Goal: Transaction & Acquisition: Book appointment/travel/reservation

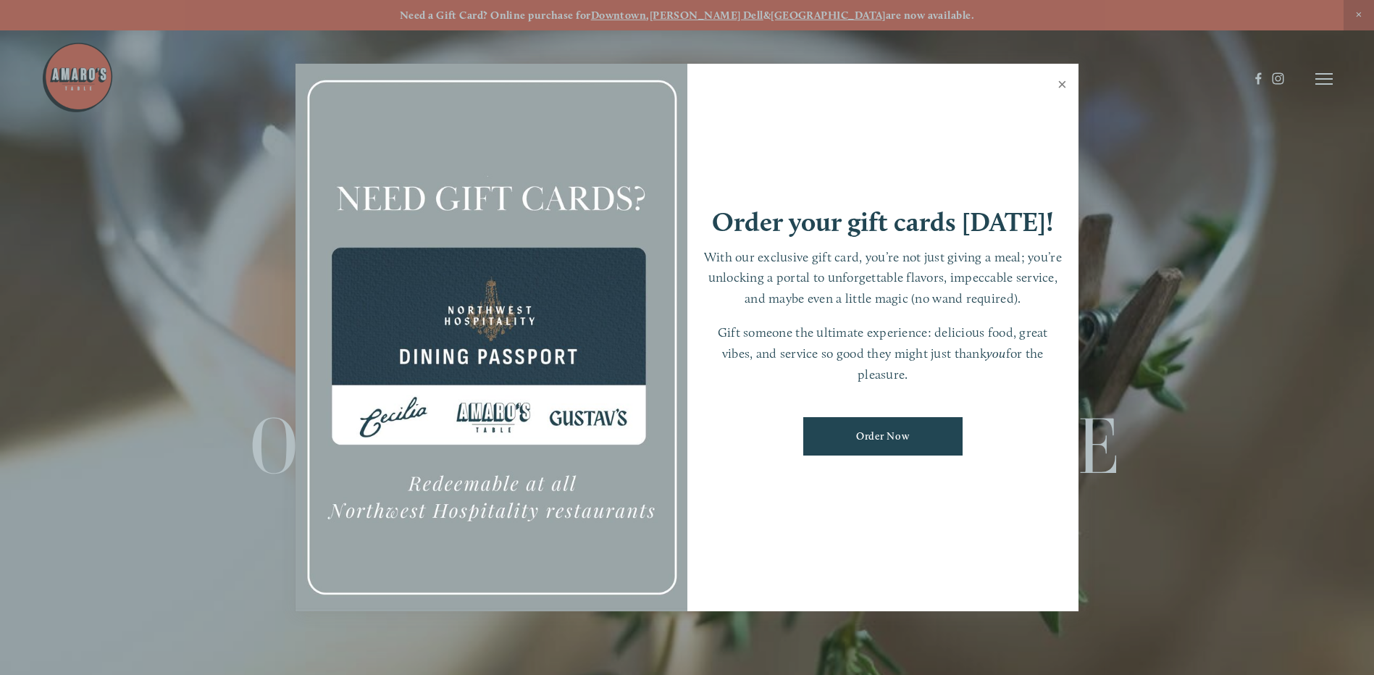
click at [1068, 80] on link "Close" at bounding box center [1062, 86] width 28 height 41
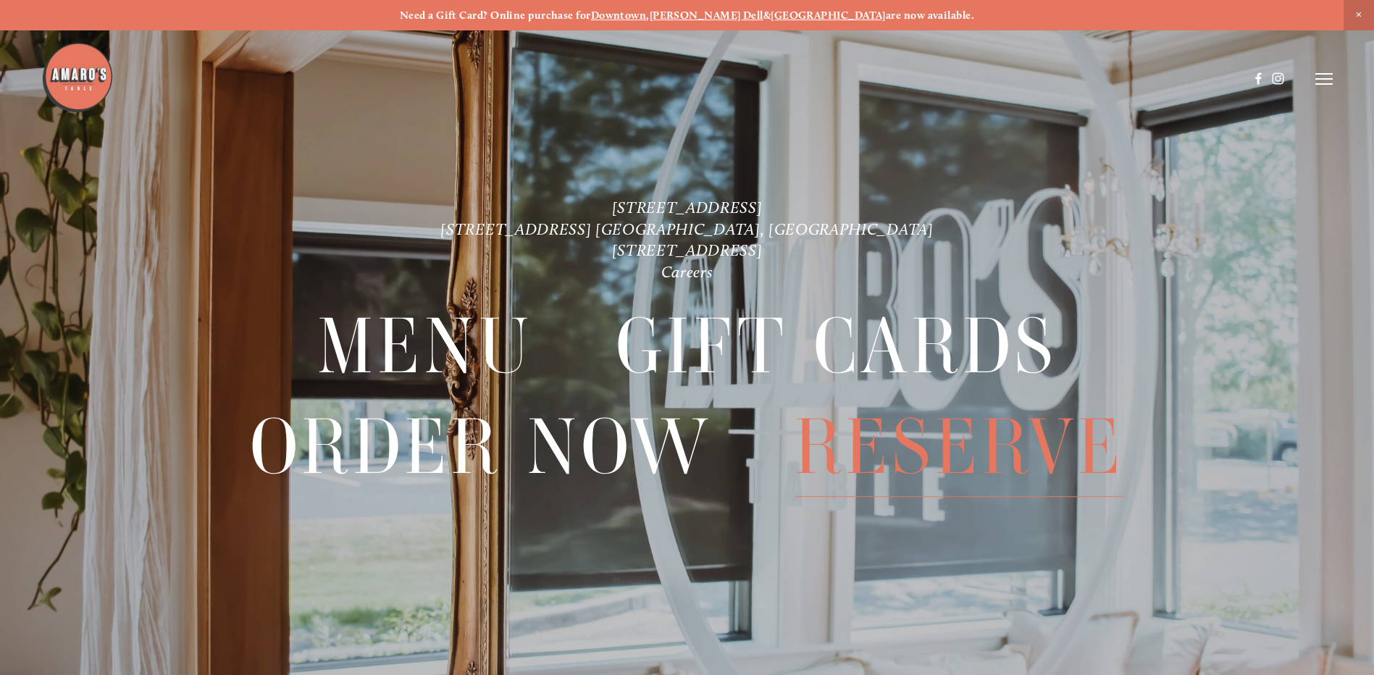
click at [925, 443] on span "Reserve" at bounding box center [960, 447] width 330 height 99
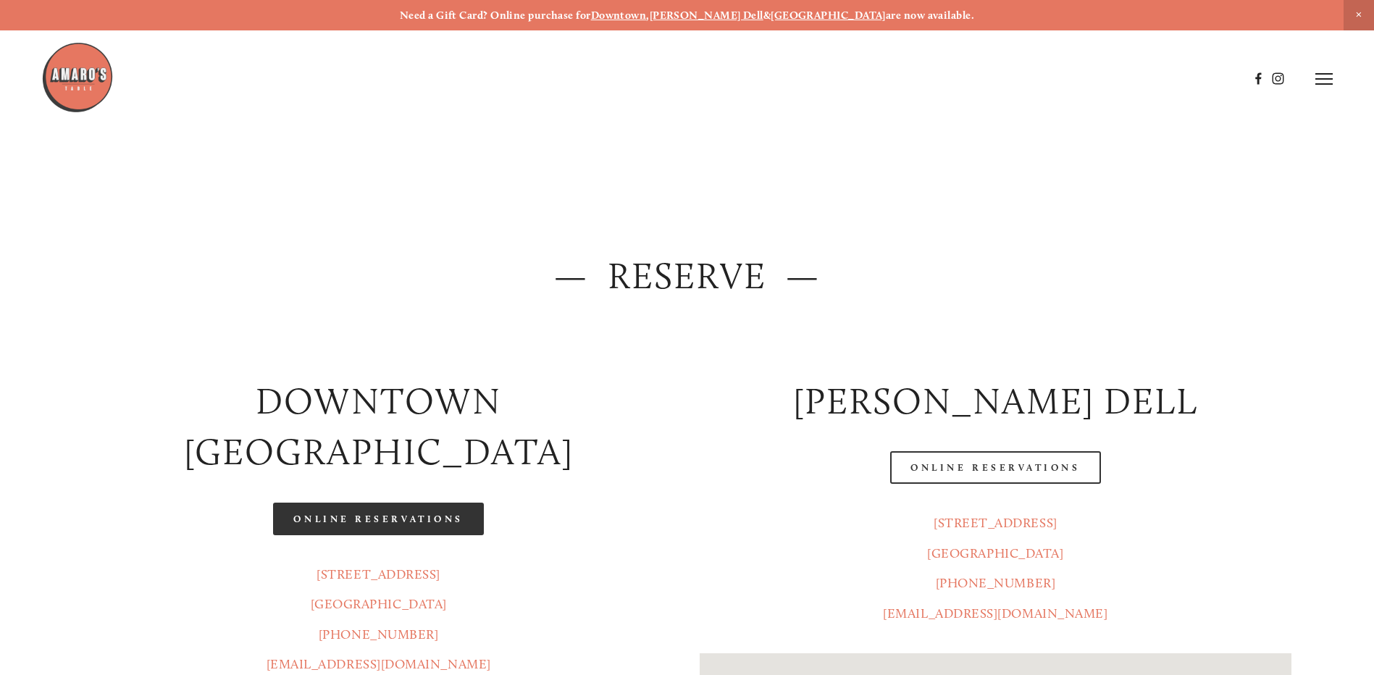
click at [422, 503] on link "Online Reservations" at bounding box center [378, 519] width 210 height 33
